Goal: Register for event/course

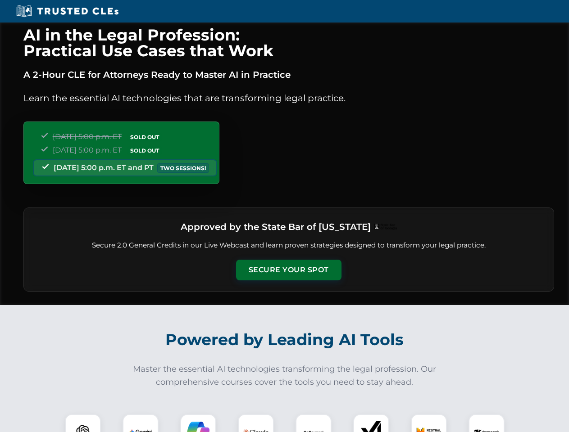
click at [288, 270] on button "Secure Your Spot" at bounding box center [288, 270] width 105 height 21
click at [83, 423] on img at bounding box center [83, 432] width 26 height 26
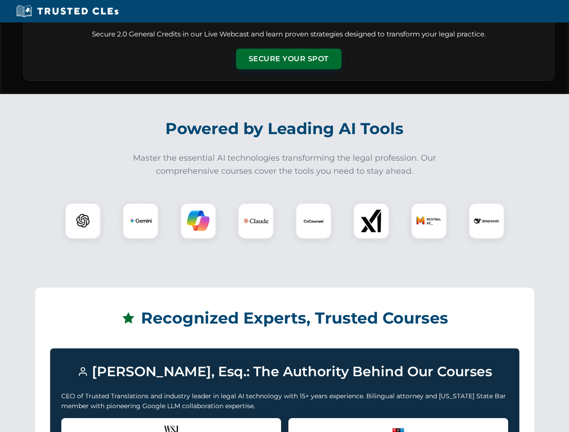
click at [140, 423] on div "Recognized by the WSJ [PERSON_NAME] was featured for his expertise in AI legal …" at bounding box center [171, 436] width 220 height 36
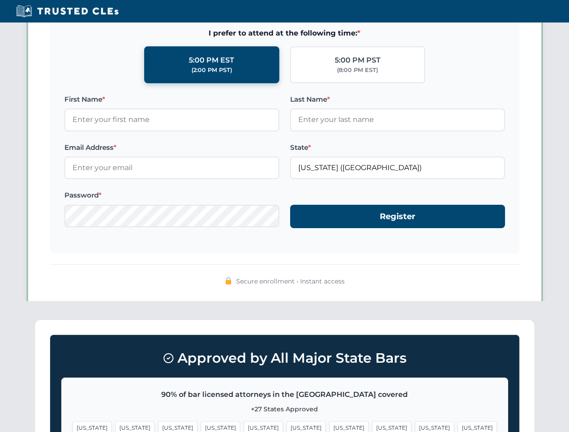
click at [329, 423] on span "[US_STATE]" at bounding box center [348, 427] width 39 height 13
click at [415, 423] on span "[US_STATE]" at bounding box center [434, 427] width 39 height 13
